Goal: Information Seeking & Learning: Learn about a topic

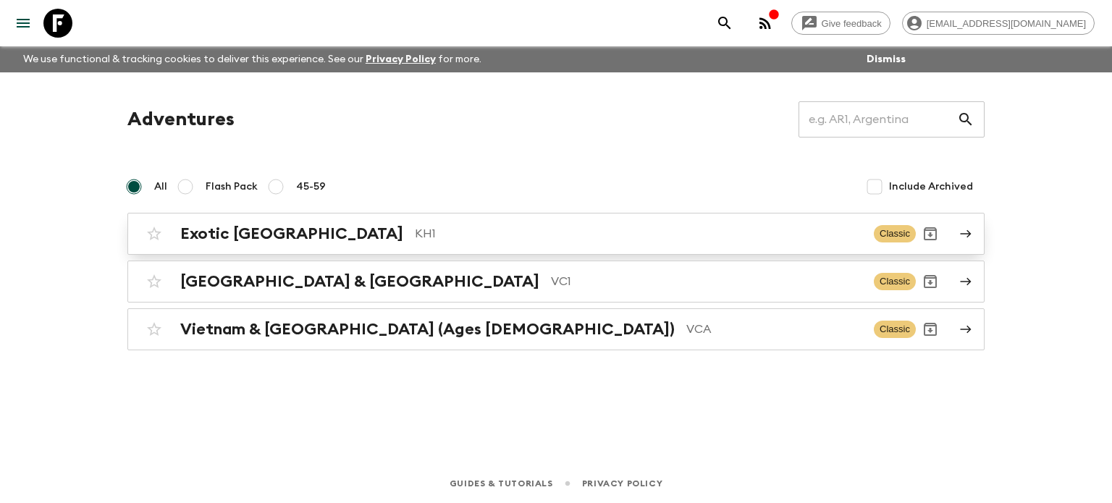
click at [313, 230] on div "Exotic [GEOGRAPHIC_DATA] KH1" at bounding box center [521, 233] width 682 height 19
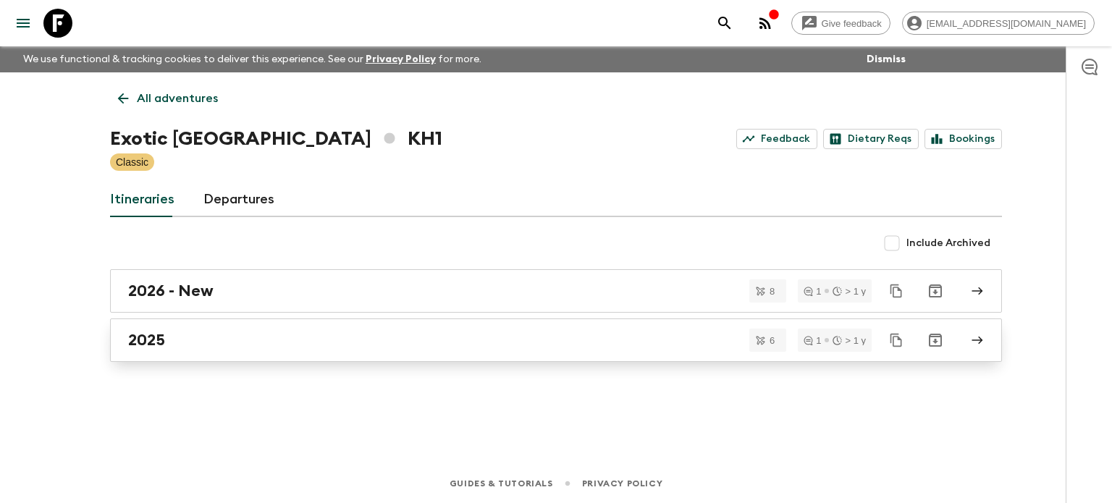
click at [217, 331] on div "2025" at bounding box center [542, 340] width 828 height 19
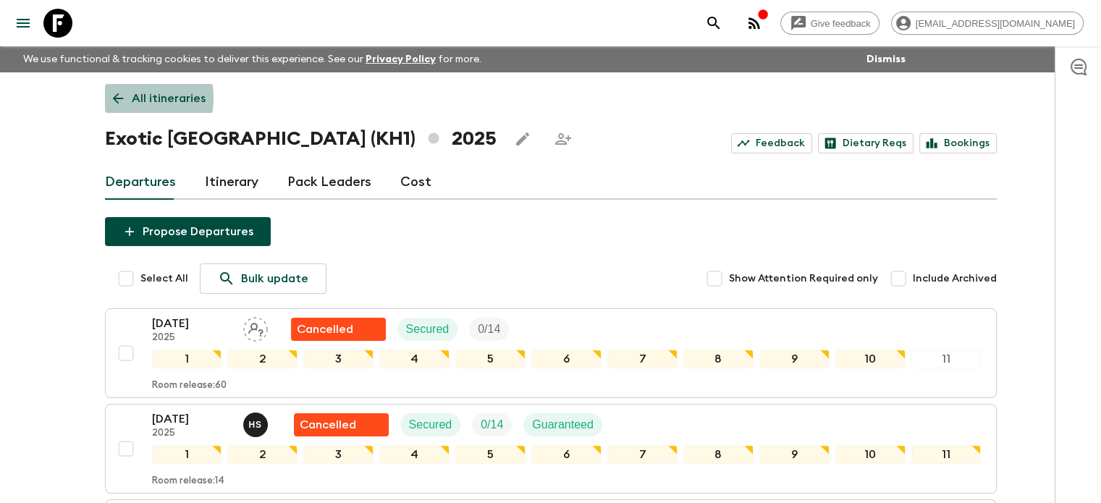
click at [118, 98] on icon at bounding box center [118, 99] width 16 height 16
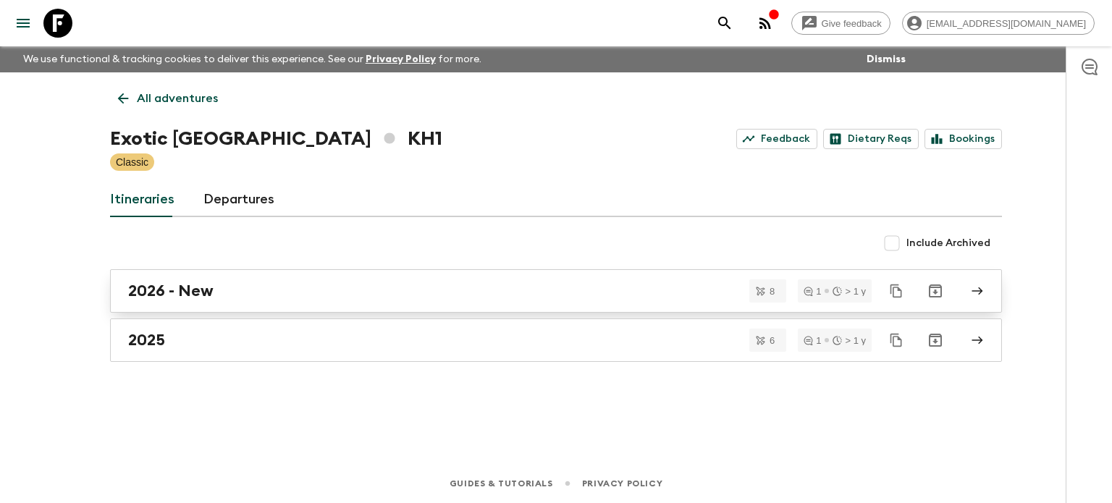
click at [187, 291] on h2 "2026 - New" at bounding box center [170, 291] width 85 height 19
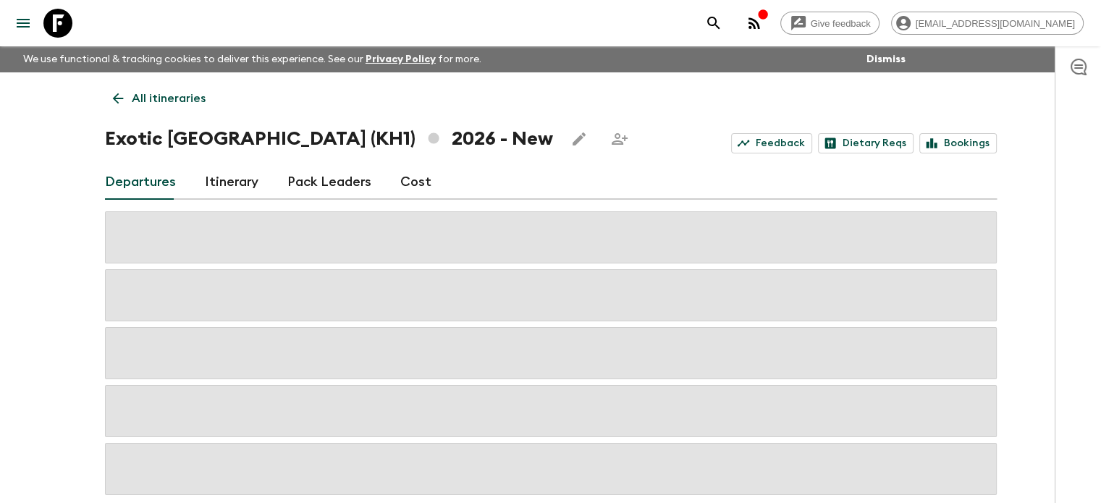
click at [763, 24] on icon "button" at bounding box center [754, 22] width 17 height 17
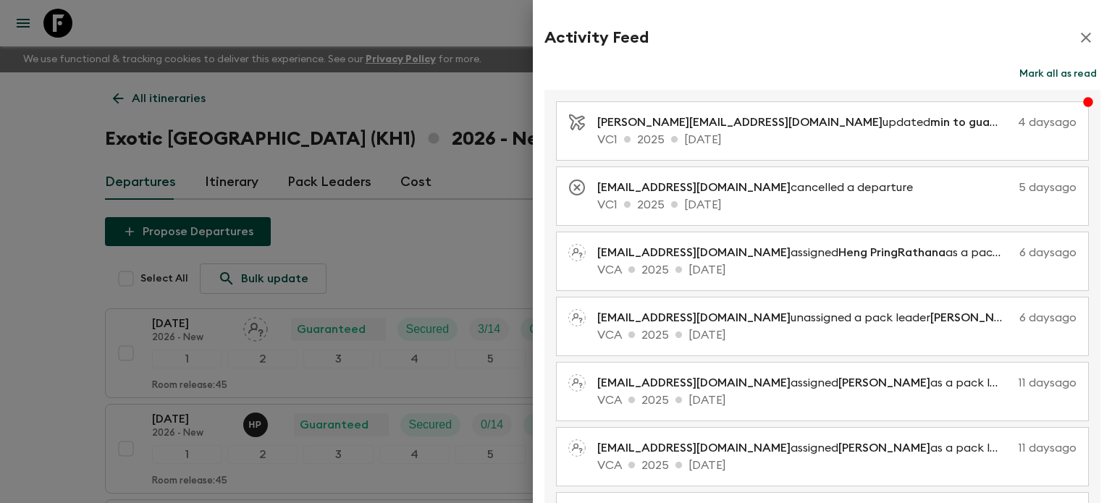
click at [1077, 38] on icon "button" at bounding box center [1085, 37] width 17 height 17
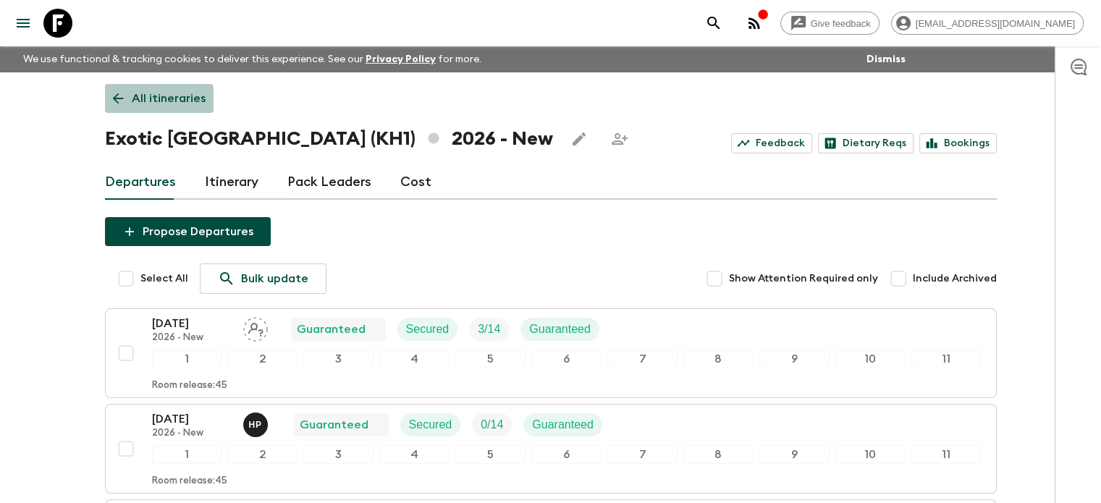
click at [113, 101] on icon at bounding box center [118, 99] width 16 height 16
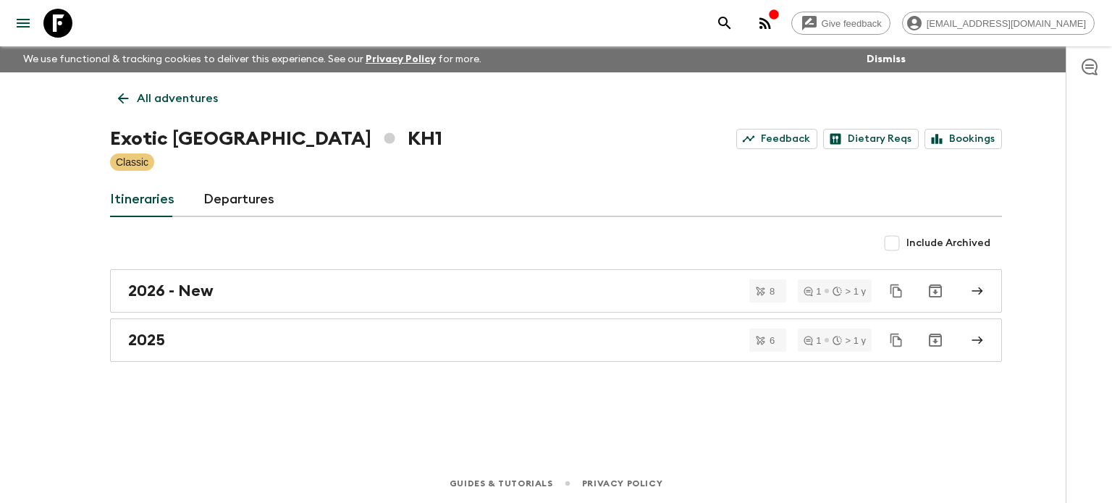
click at [119, 106] on icon at bounding box center [123, 99] width 16 height 16
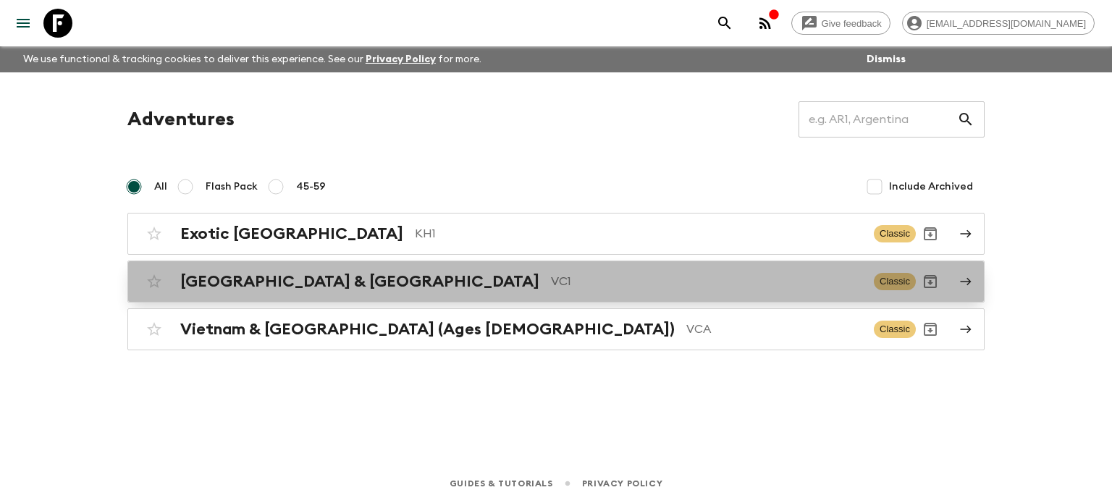
click at [307, 280] on h2 "[GEOGRAPHIC_DATA] & [GEOGRAPHIC_DATA]" at bounding box center [359, 281] width 359 height 19
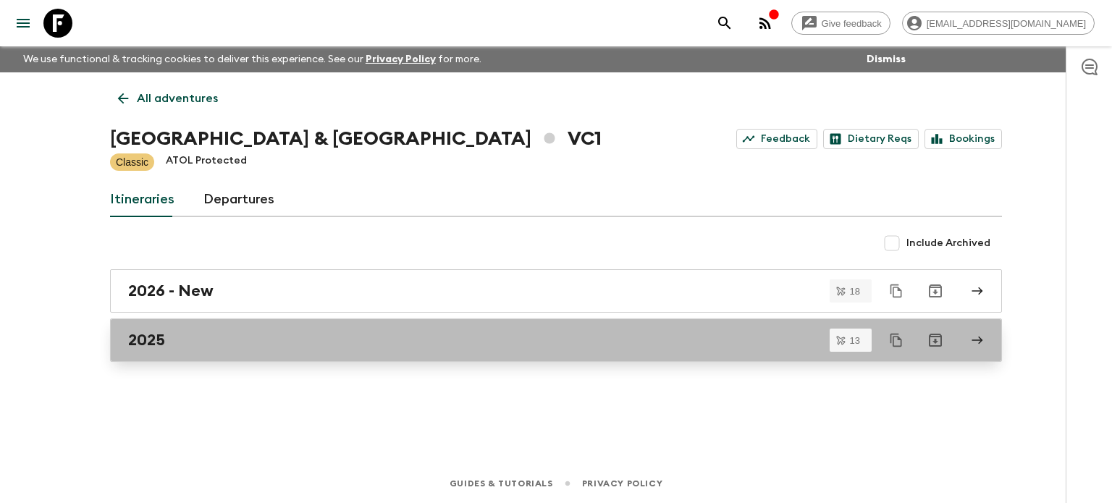
click at [298, 340] on div "2025" at bounding box center [542, 340] width 828 height 19
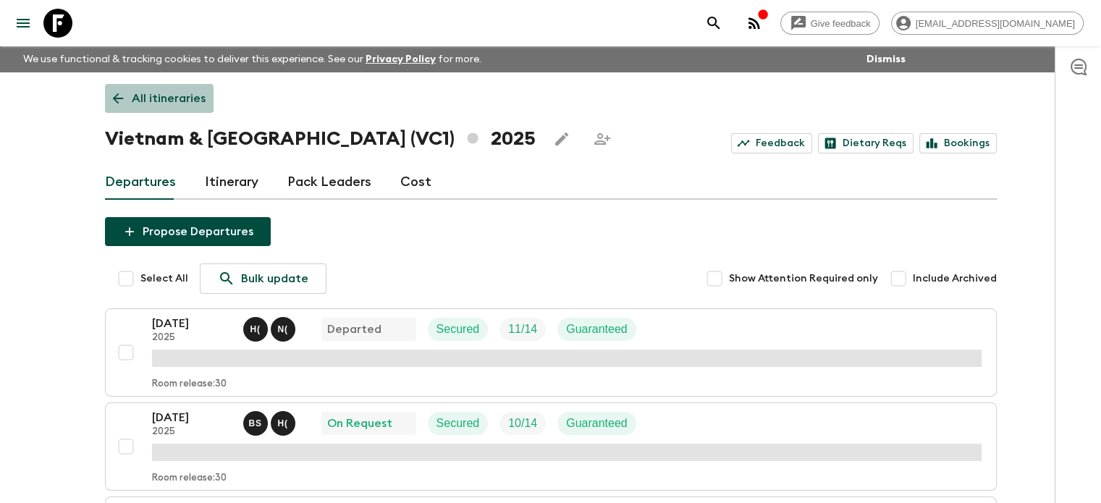
click at [110, 101] on link "All itineraries" at bounding box center [159, 98] width 109 height 29
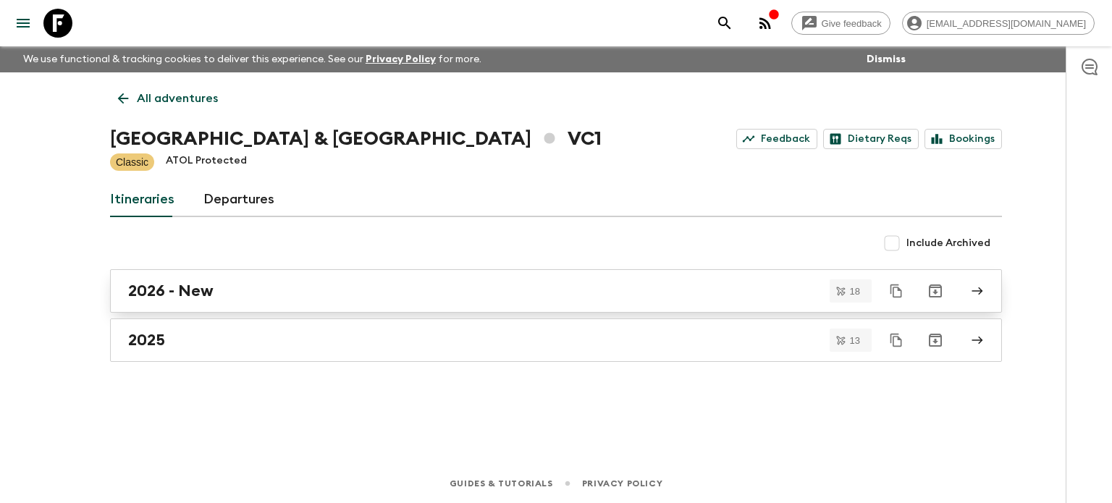
click at [182, 295] on h2 "2026 - New" at bounding box center [170, 291] width 85 height 19
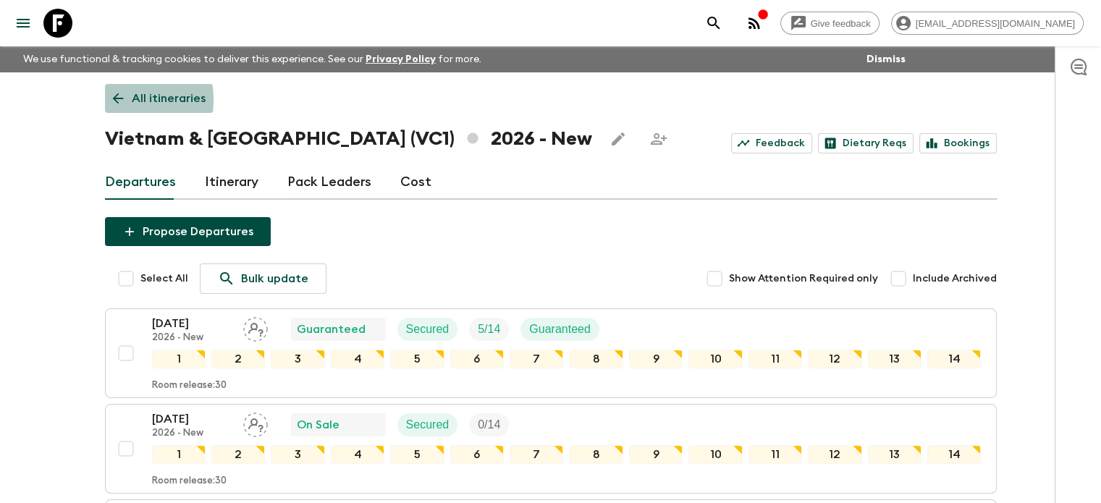
click at [113, 100] on icon at bounding box center [118, 99] width 16 height 16
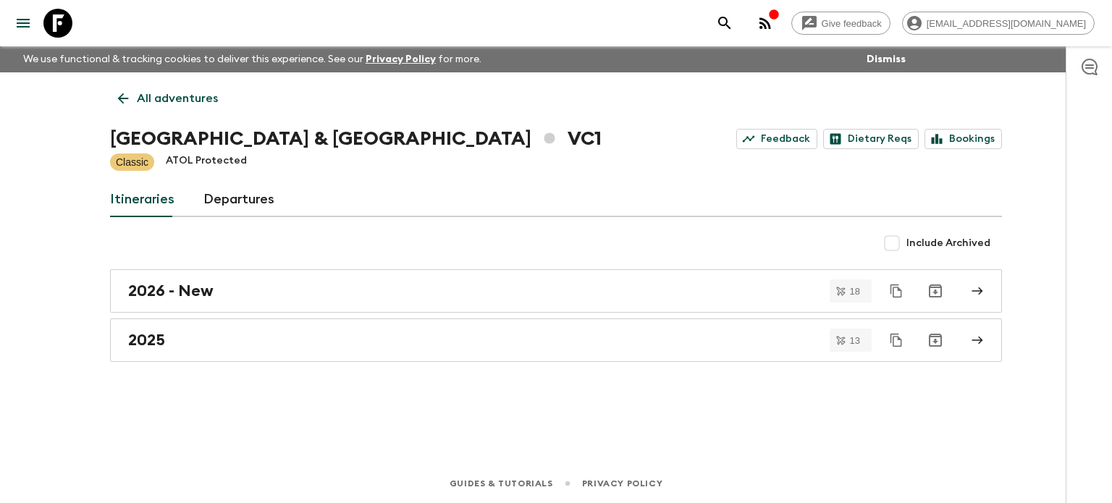
click at [114, 100] on link "All adventures" at bounding box center [168, 98] width 116 height 29
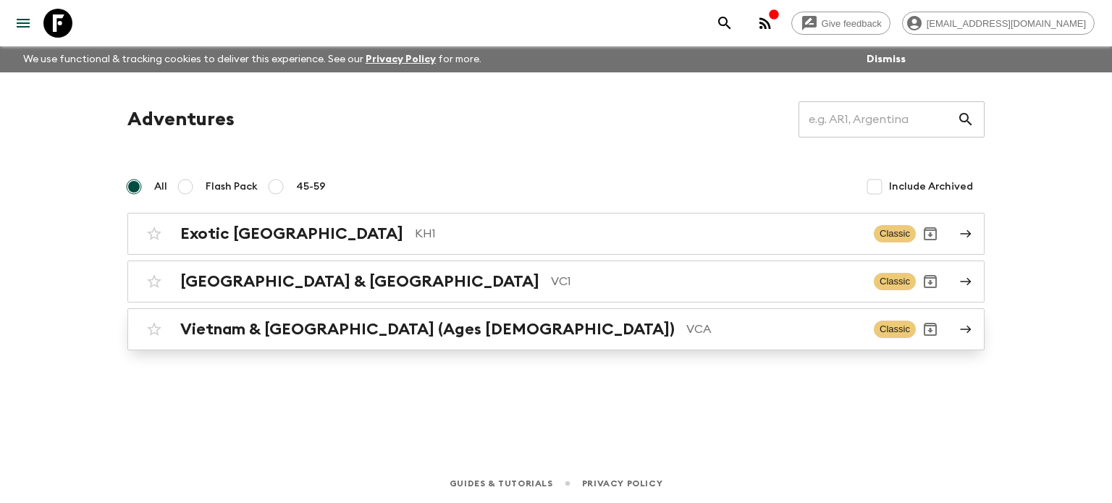
click at [351, 315] on div "Vietnam & [GEOGRAPHIC_DATA] (Ages [DEMOGRAPHIC_DATA]) VCA Classic" at bounding box center [528, 329] width 776 height 29
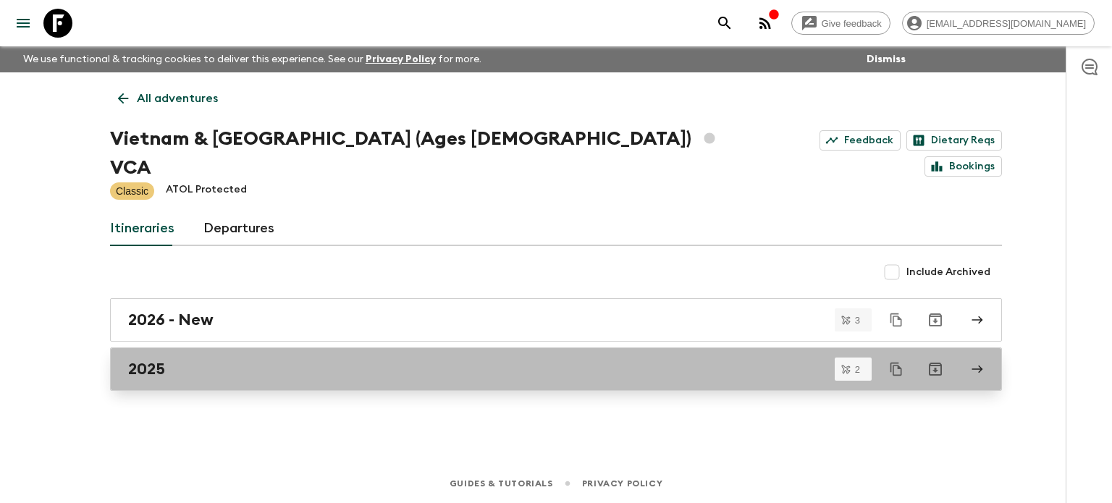
click at [237, 350] on link "2025" at bounding box center [556, 369] width 892 height 43
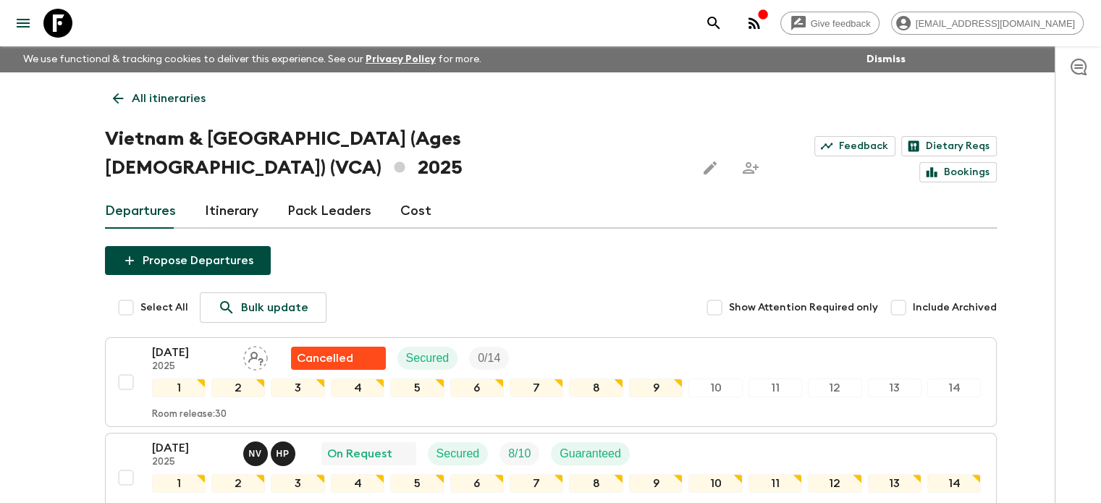
click at [92, 100] on div "All itineraries [GEOGRAPHIC_DATA] & [GEOGRAPHIC_DATA] (Ages [DEMOGRAPHIC_DATA])…" at bounding box center [551, 323] width 927 height 503
click at [110, 100] on icon at bounding box center [118, 99] width 16 height 16
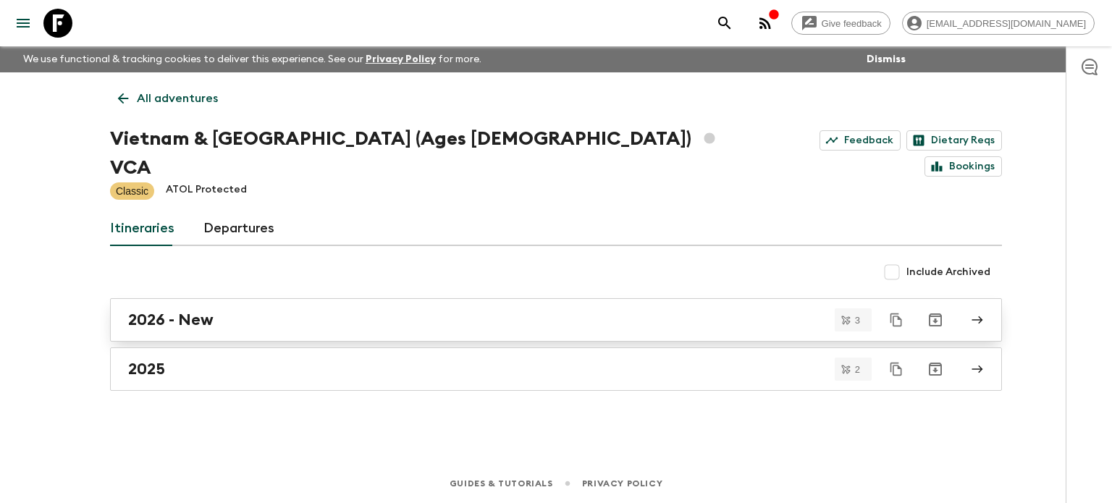
click at [280, 311] on div "2026 - New" at bounding box center [542, 320] width 828 height 19
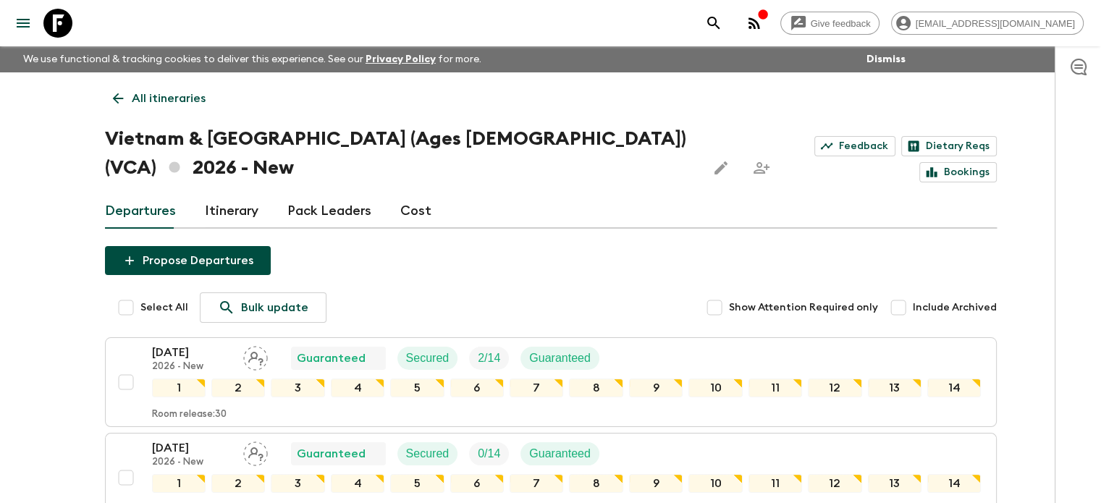
click at [120, 103] on icon at bounding box center [118, 99] width 16 height 16
